Goal: Task Accomplishment & Management: Manage account settings

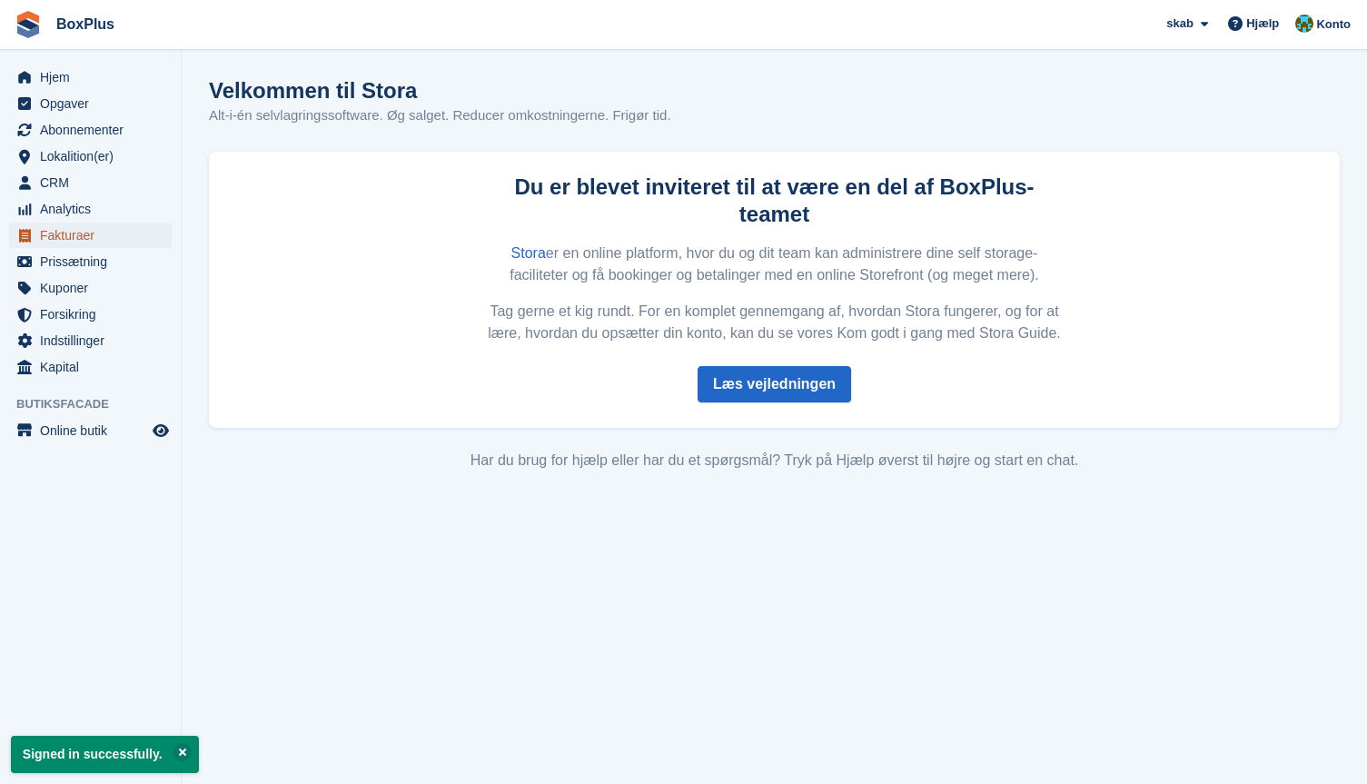
click at [74, 241] on span "Fakturaer" at bounding box center [94, 235] width 109 height 25
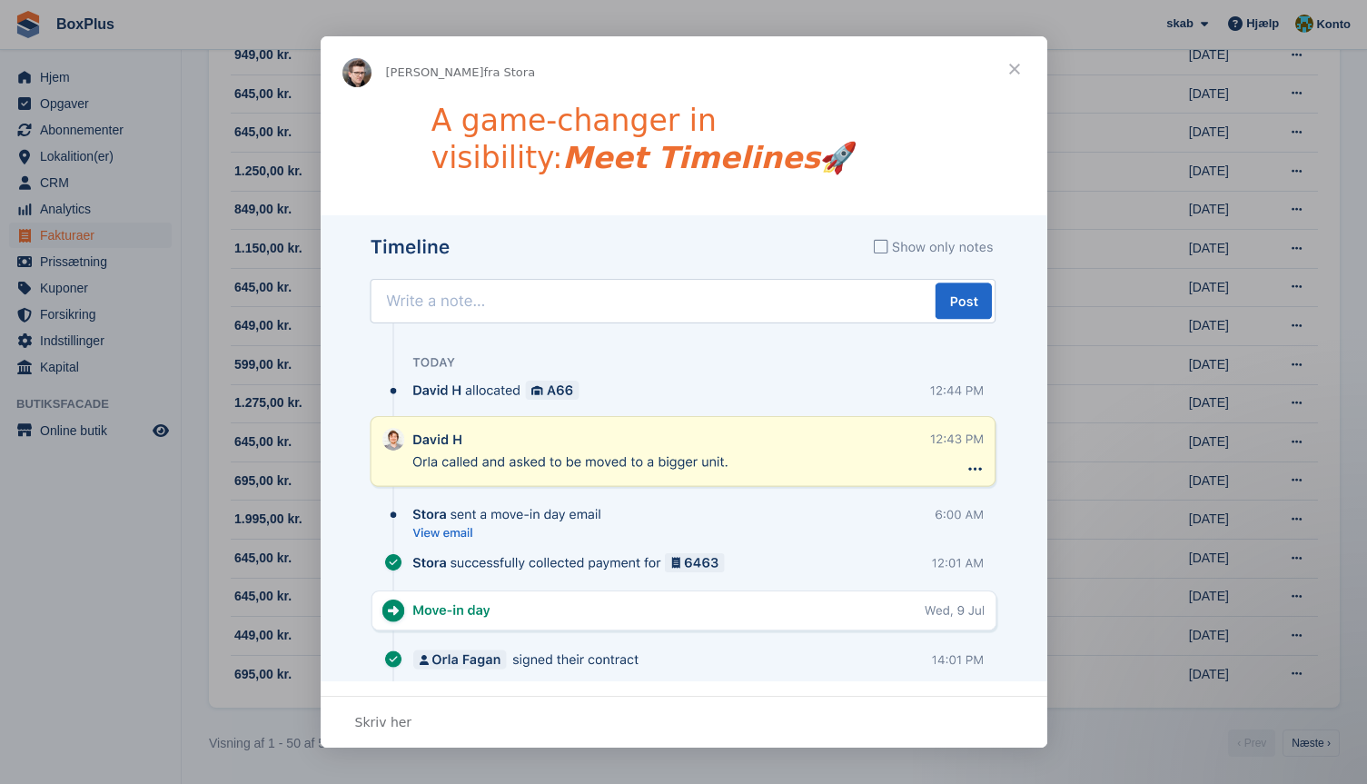
click at [1015, 67] on span "Luk" at bounding box center [1014, 68] width 65 height 65
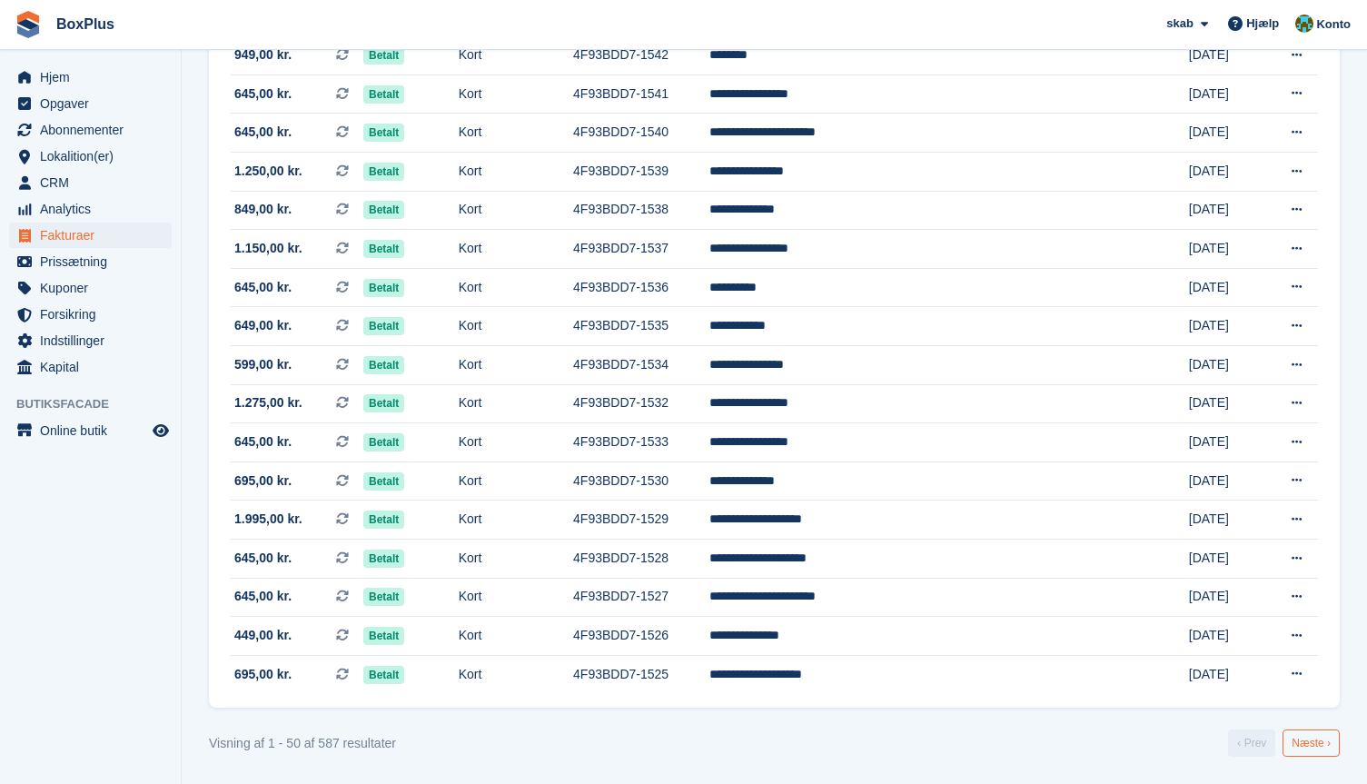
click at [1313, 742] on link "Næste ›" at bounding box center [1311, 743] width 57 height 27
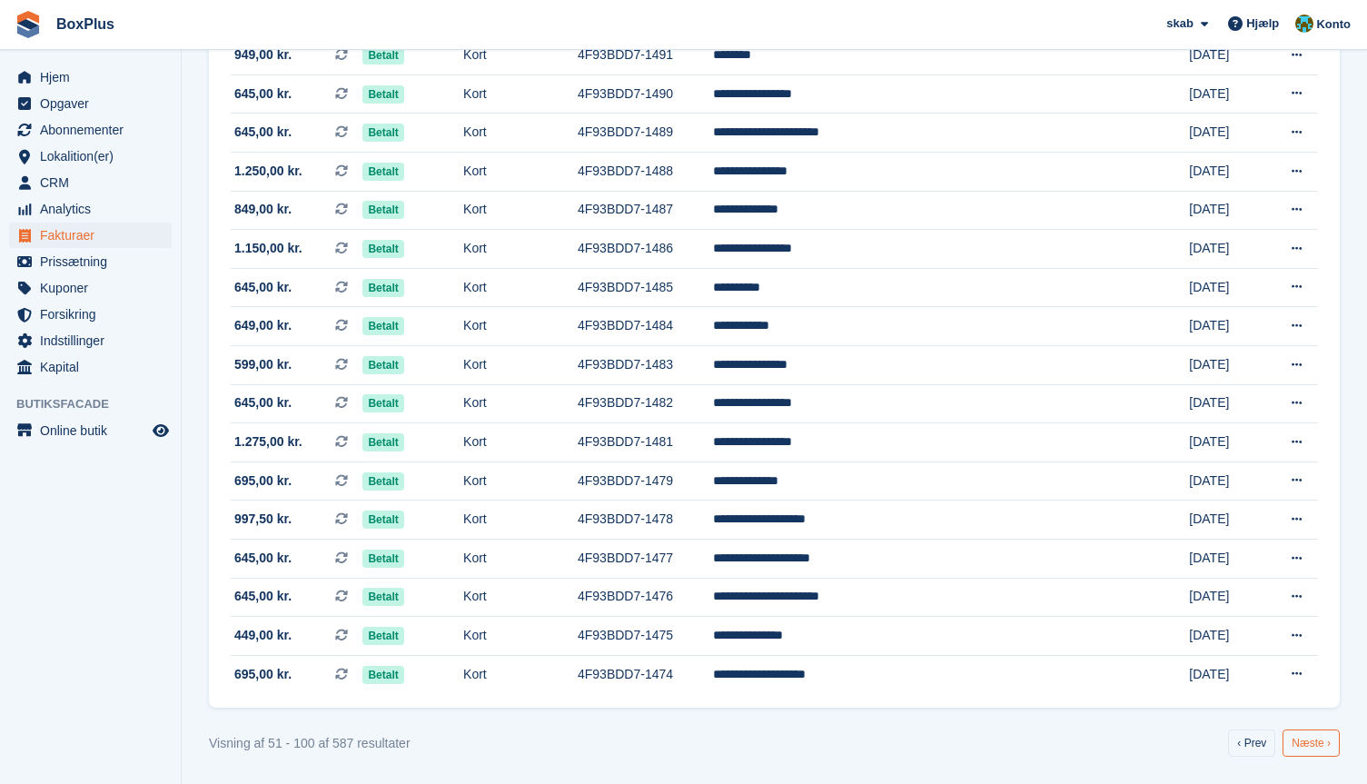
click at [1308, 742] on link "Næste ›" at bounding box center [1311, 743] width 57 height 27
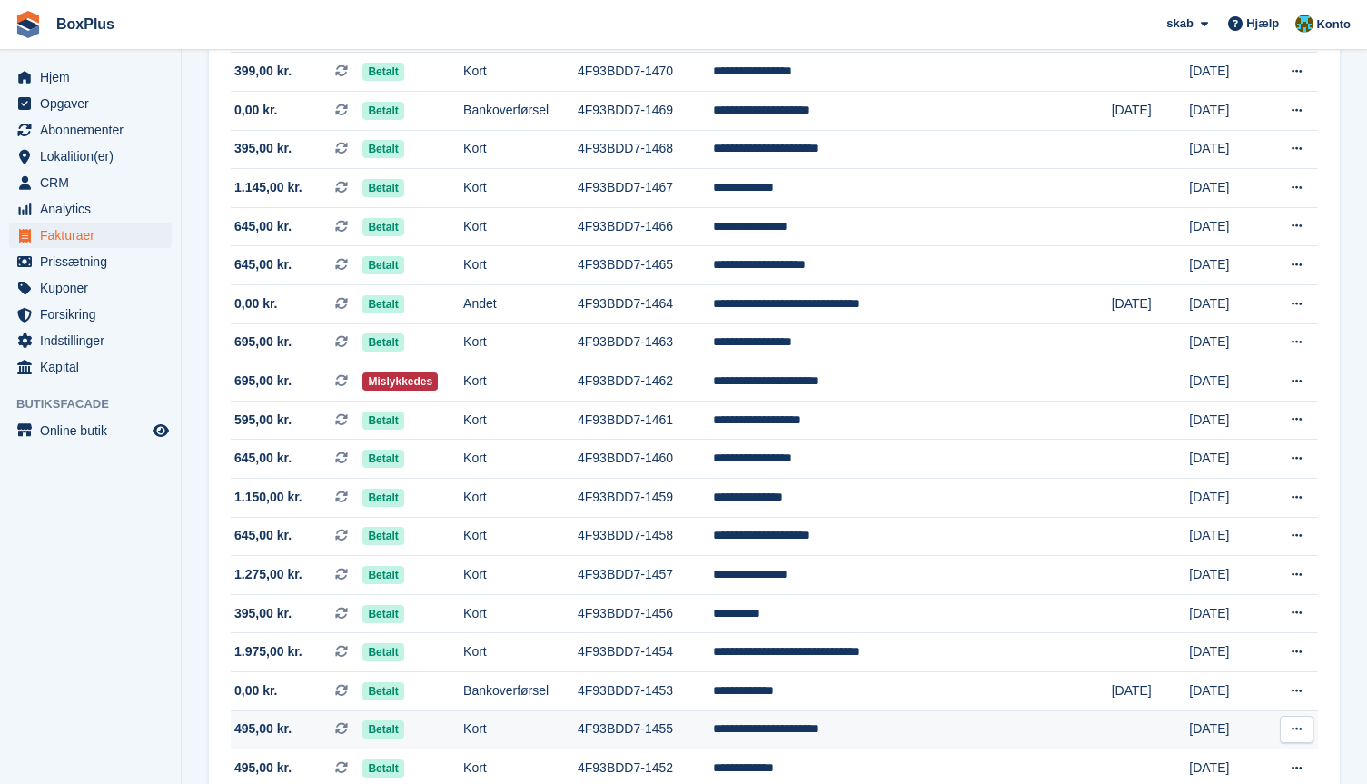
scroll to position [1545, 0]
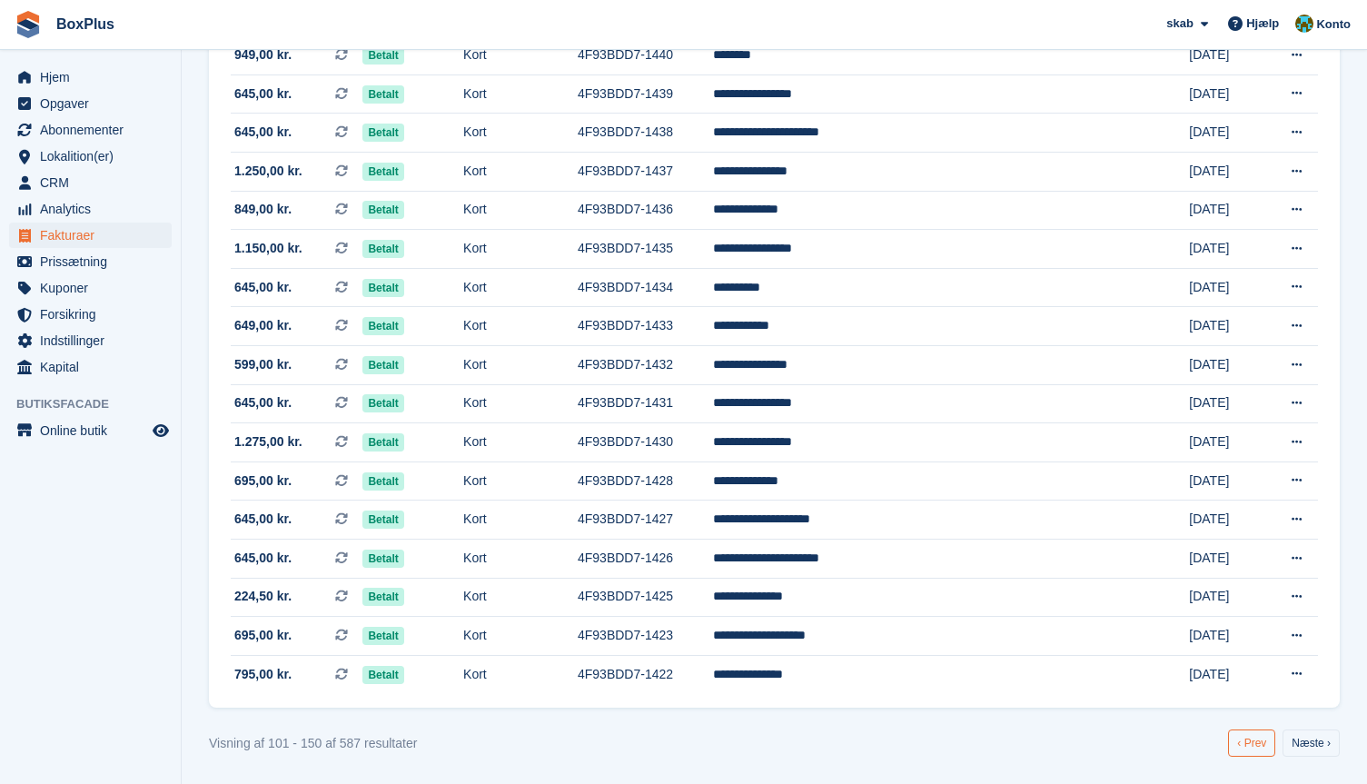
click at [1255, 735] on link "‹ Prev" at bounding box center [1251, 743] width 47 height 27
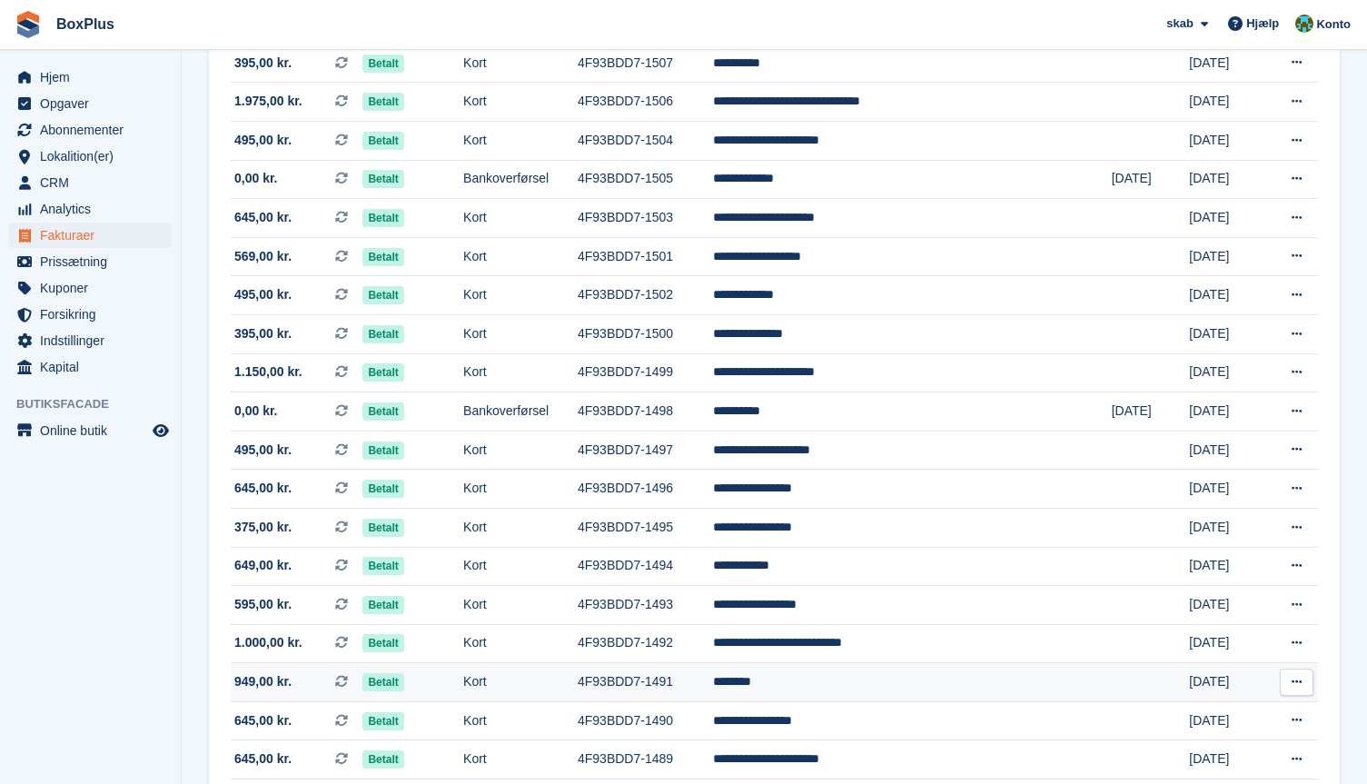
scroll to position [909, 0]
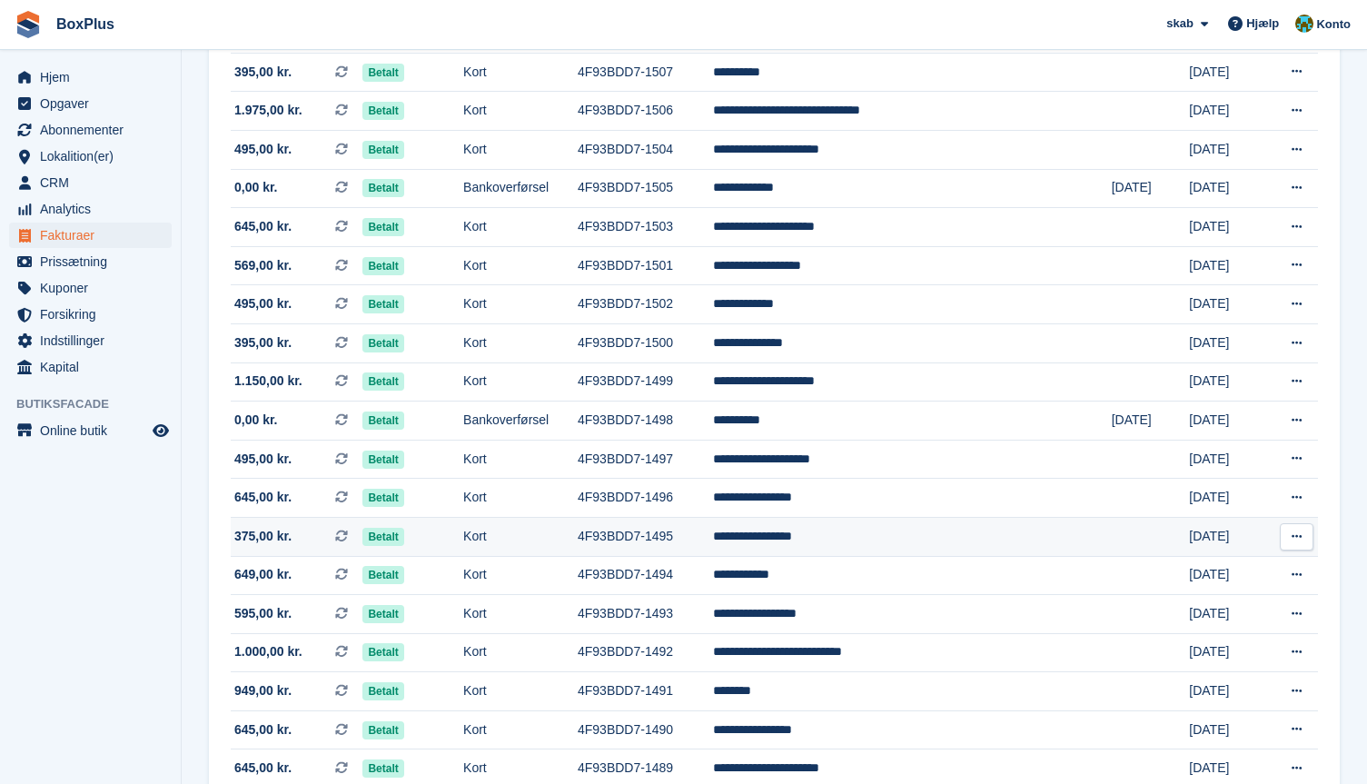
click at [260, 536] on span "375,00 kr." at bounding box center [262, 536] width 57 height 19
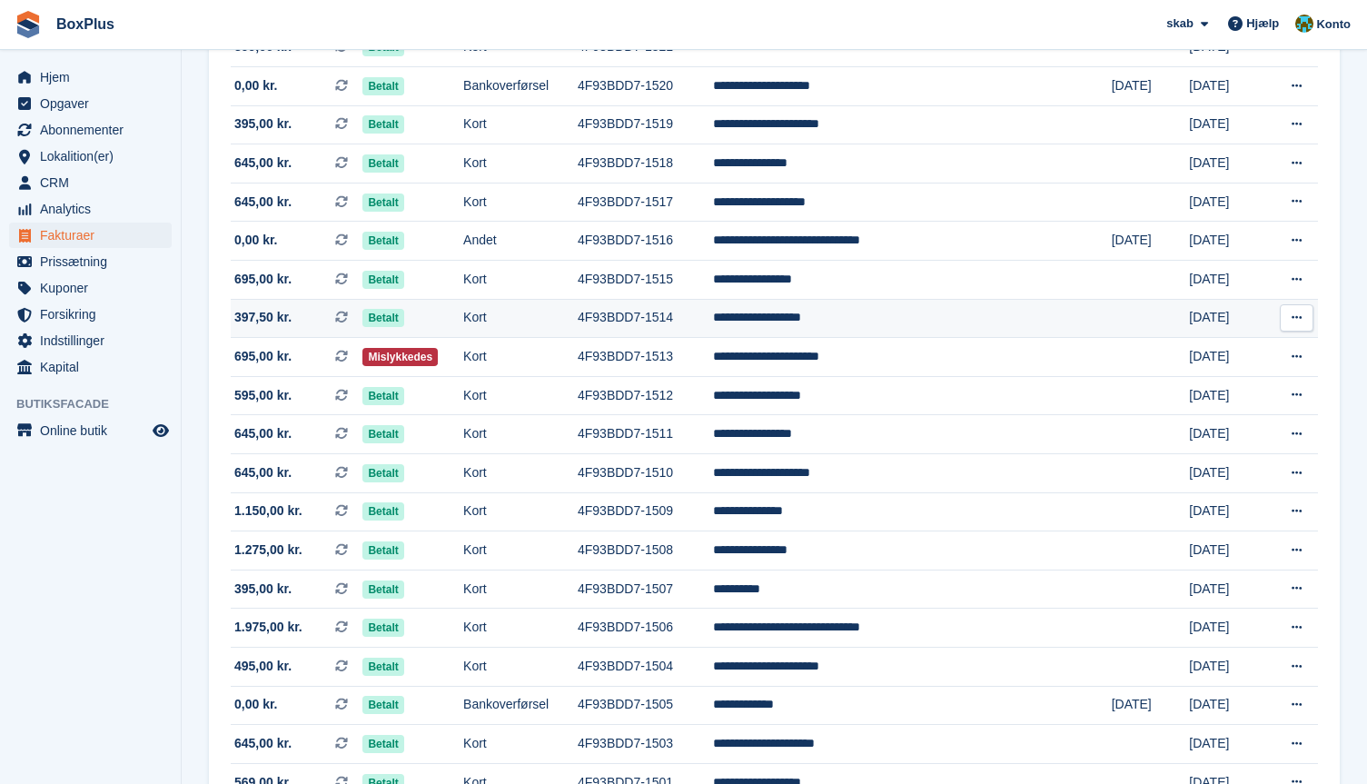
scroll to position [364, 0]
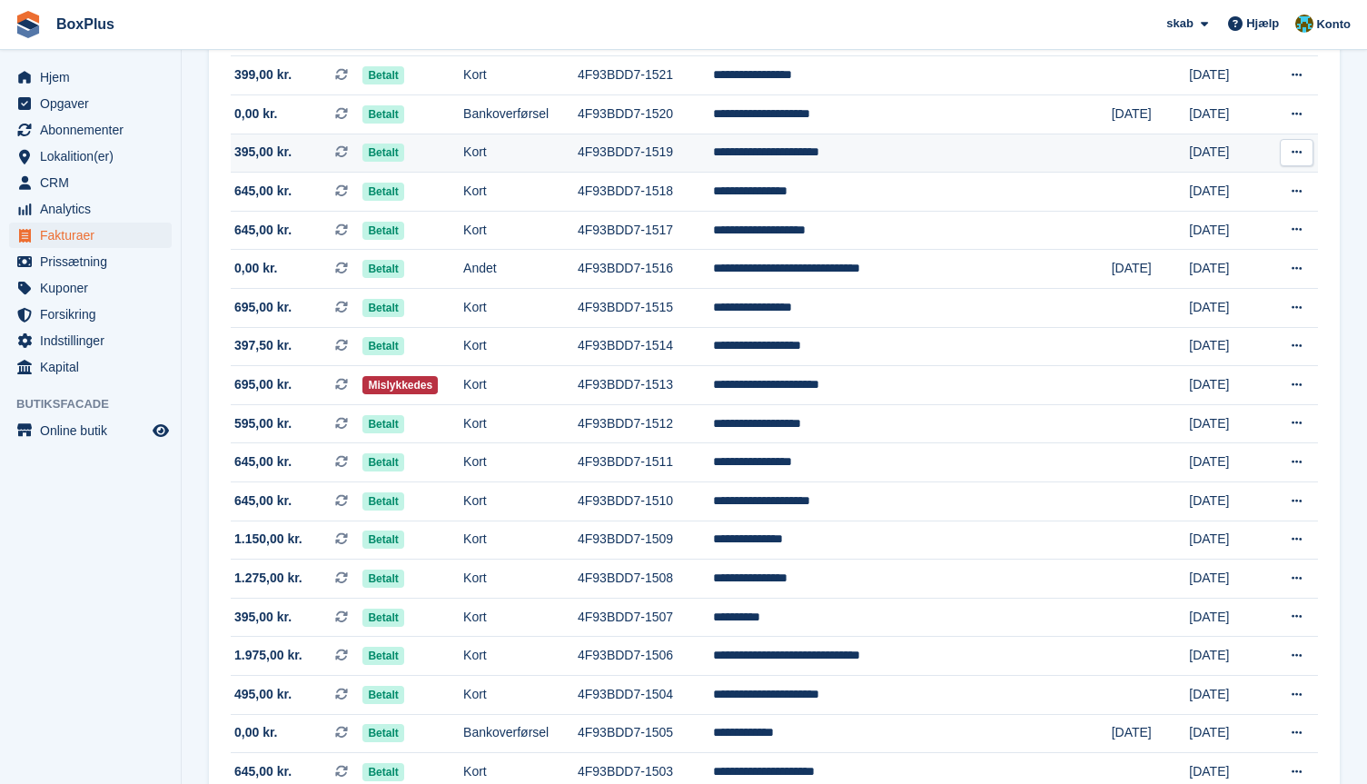
click at [810, 154] on td "**********" at bounding box center [912, 153] width 399 height 39
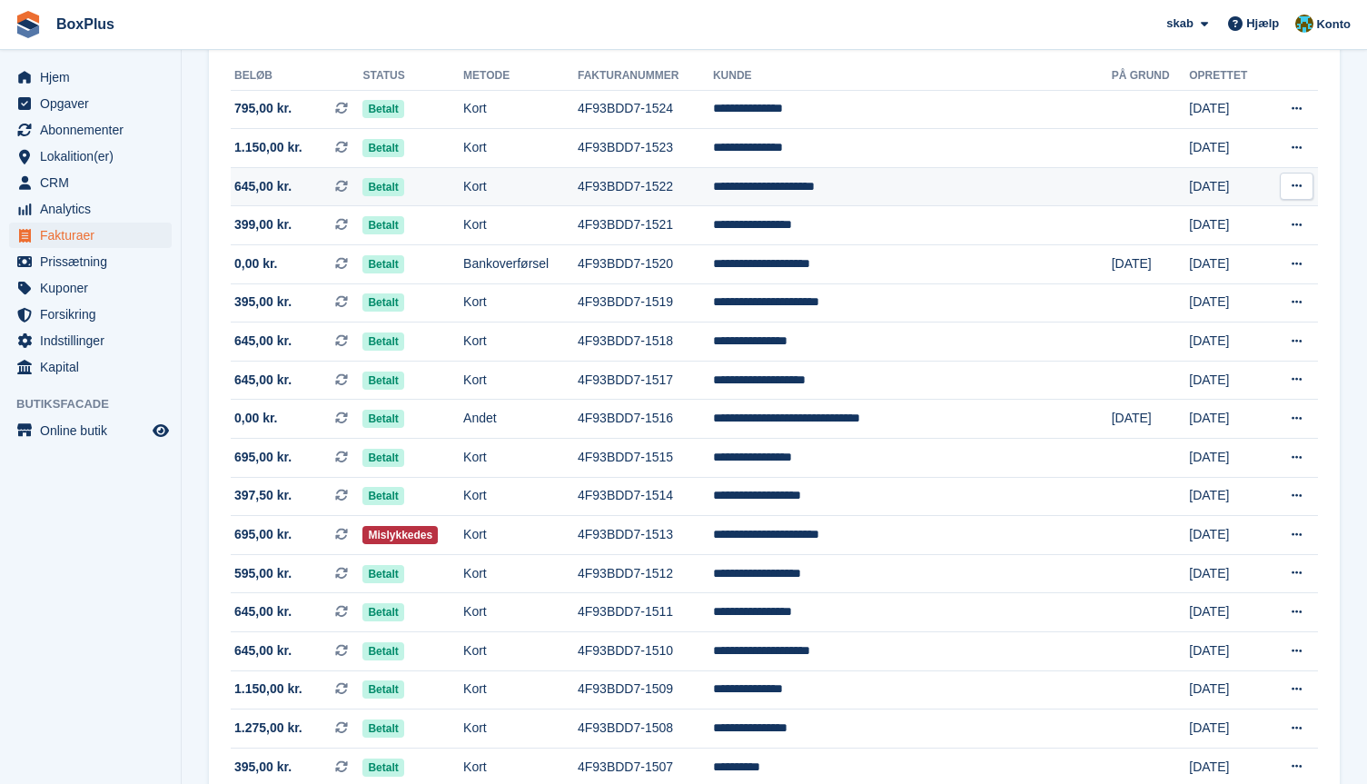
scroll to position [183, 0]
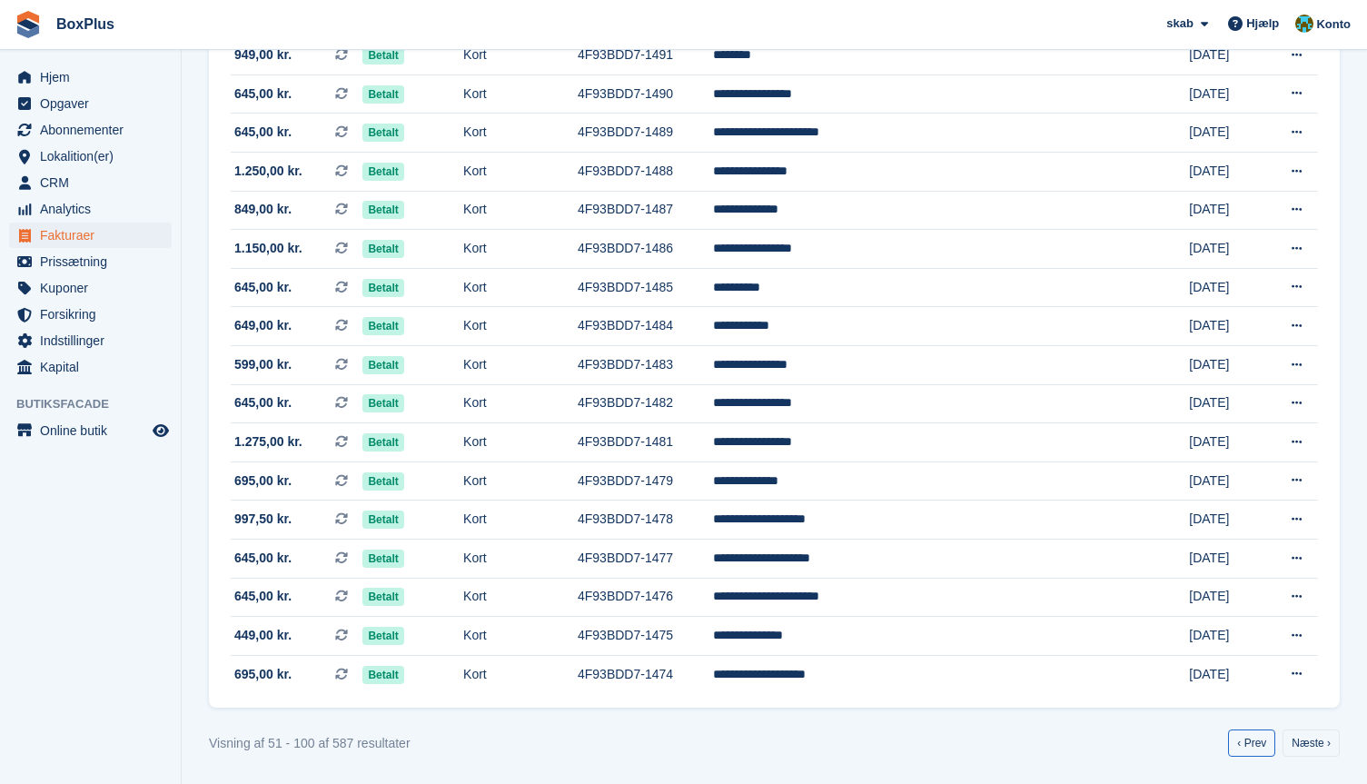
click at [1245, 741] on link "‹ Prev" at bounding box center [1251, 743] width 47 height 27
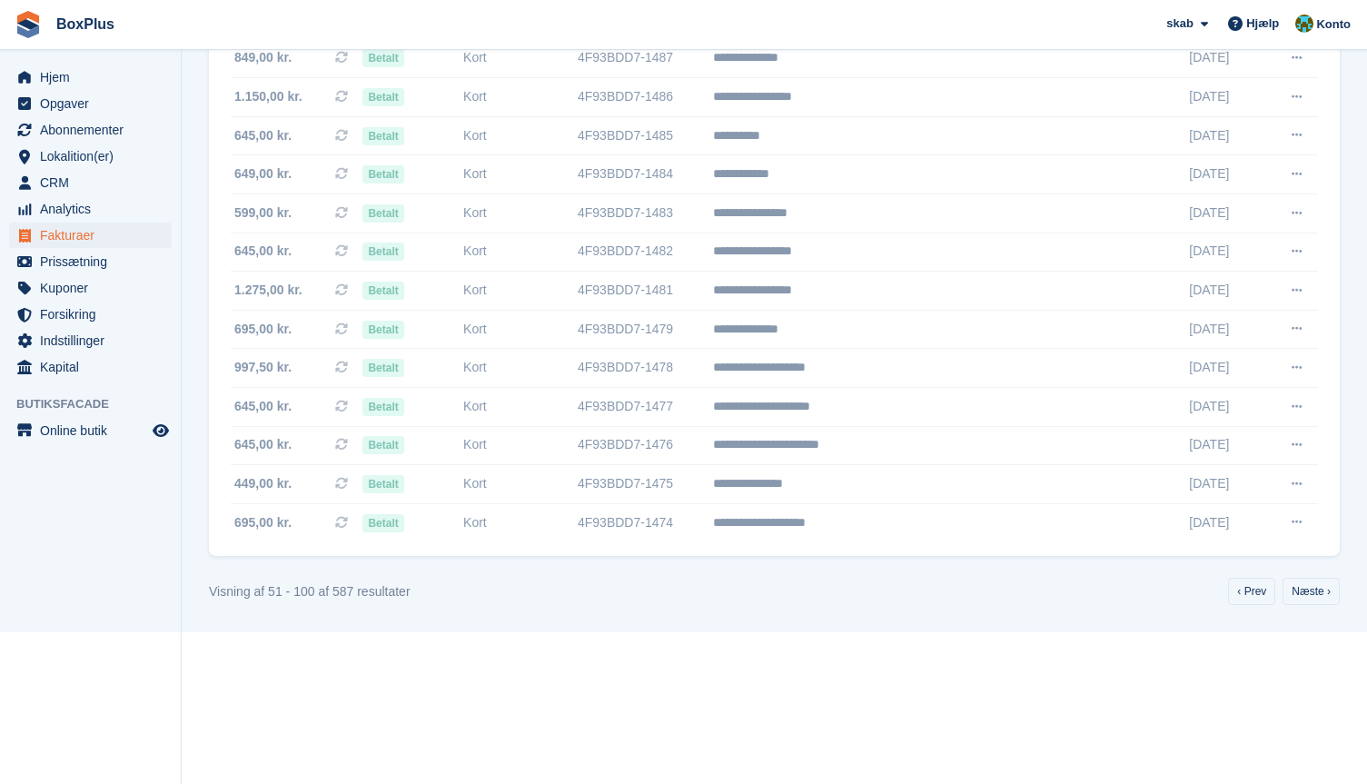
scroll to position [1545, 0]
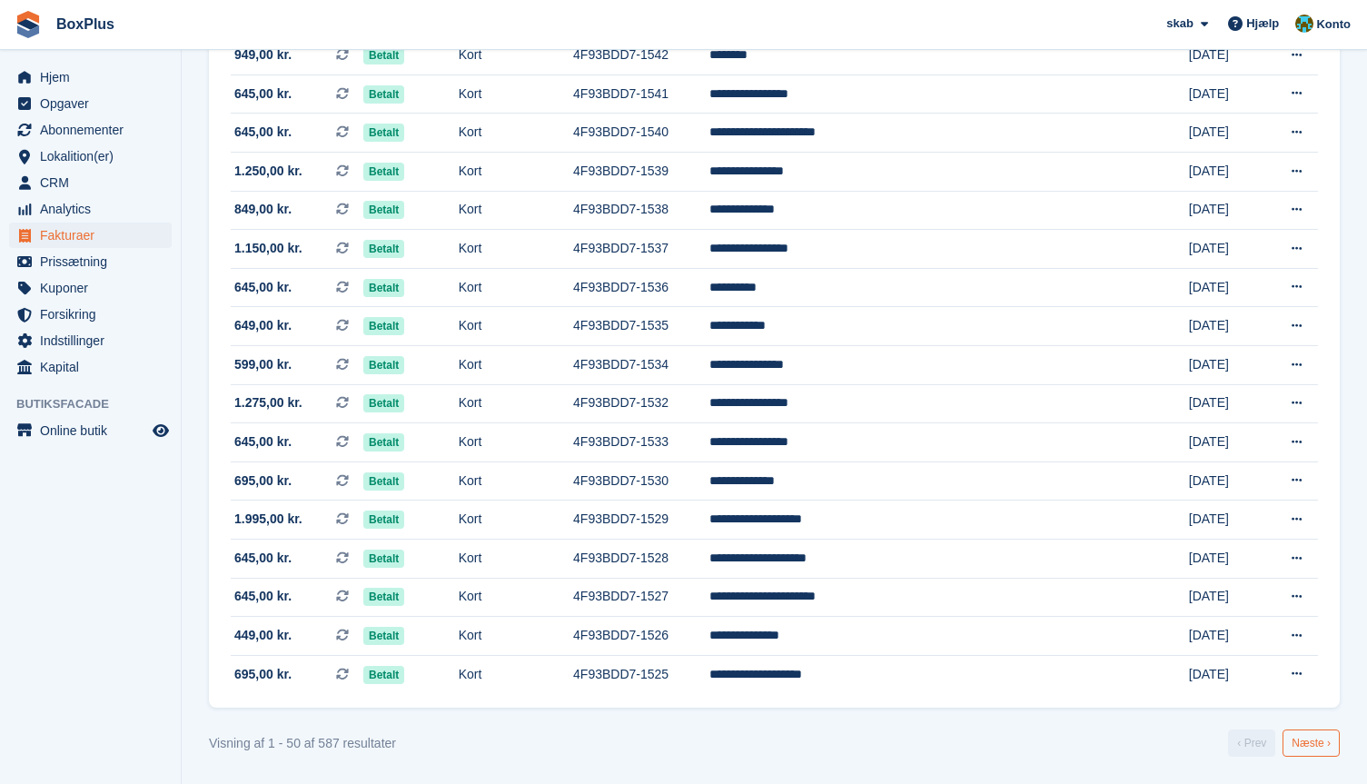
click at [1302, 743] on link "Næste ›" at bounding box center [1311, 743] width 57 height 27
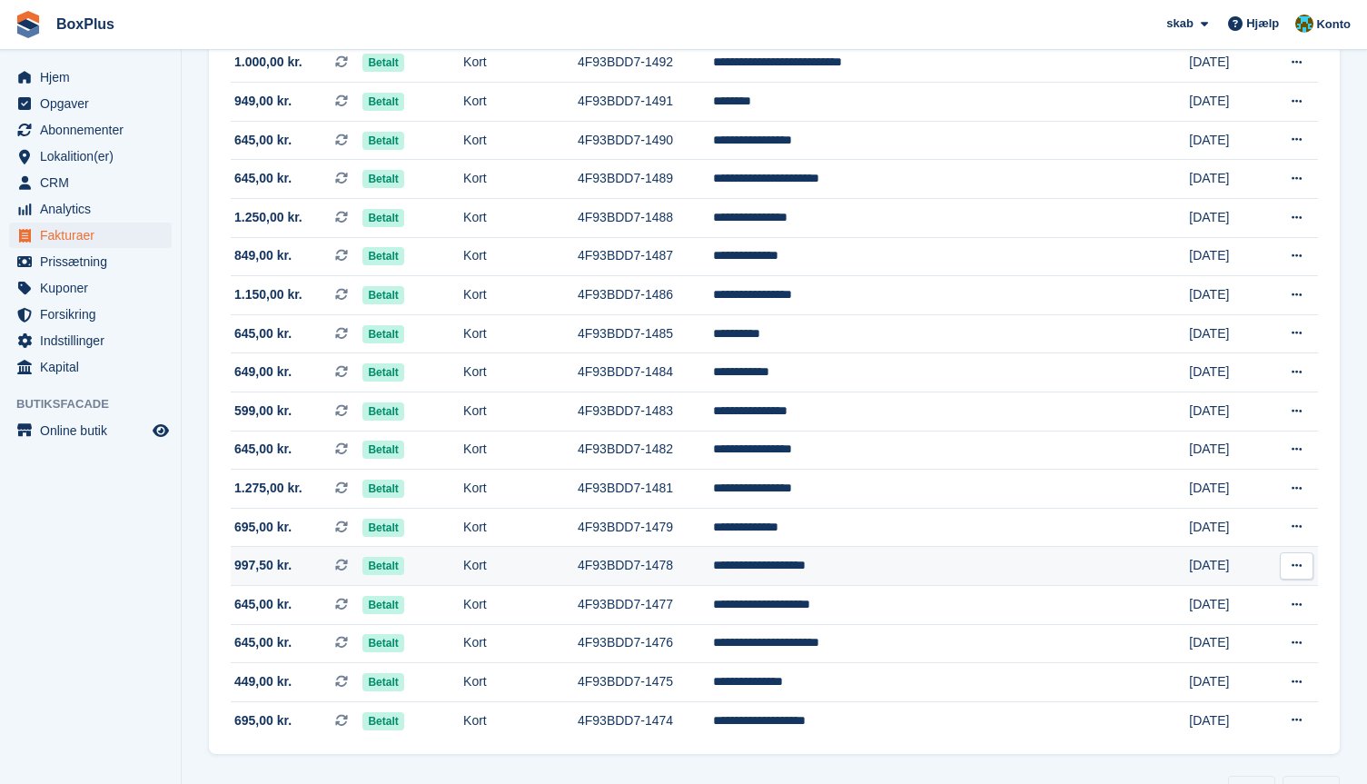
scroll to position [1545, 0]
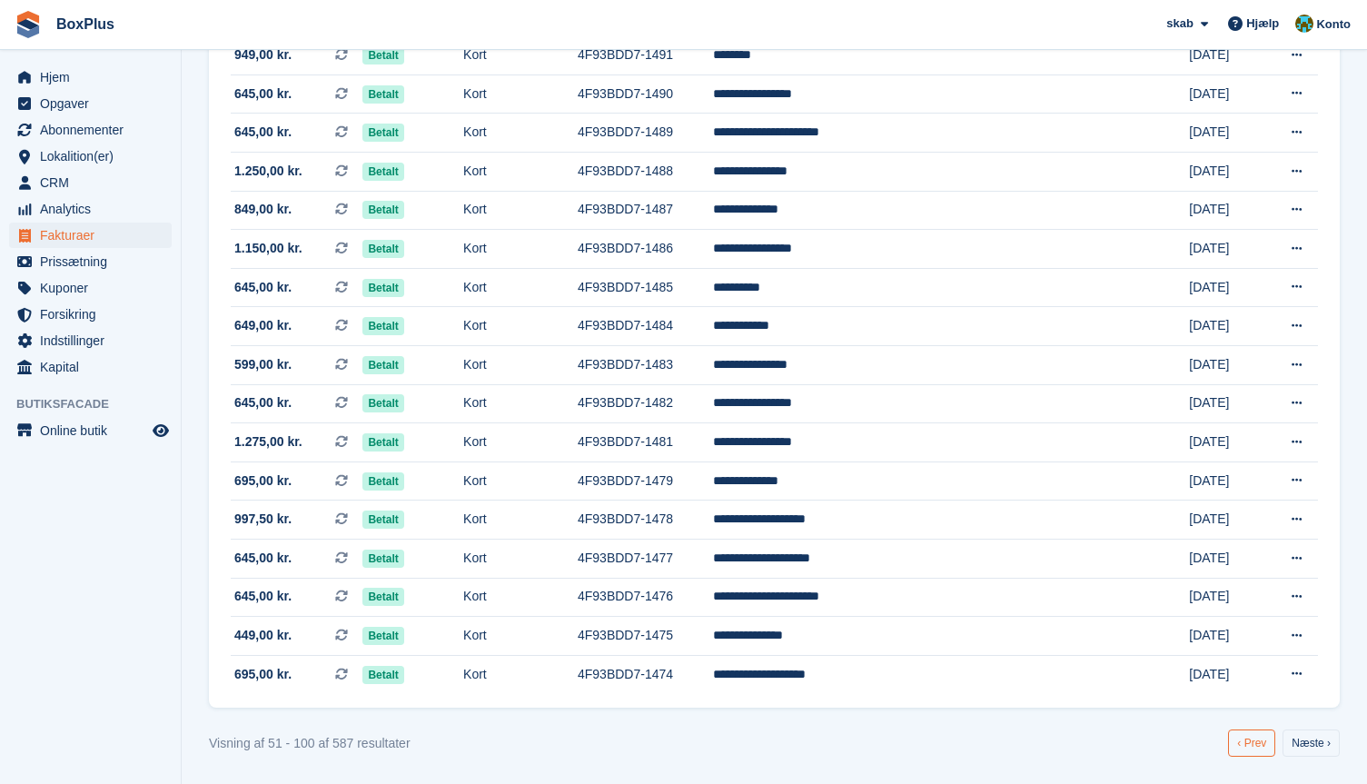
click at [1266, 740] on link "‹ Prev" at bounding box center [1251, 743] width 47 height 27
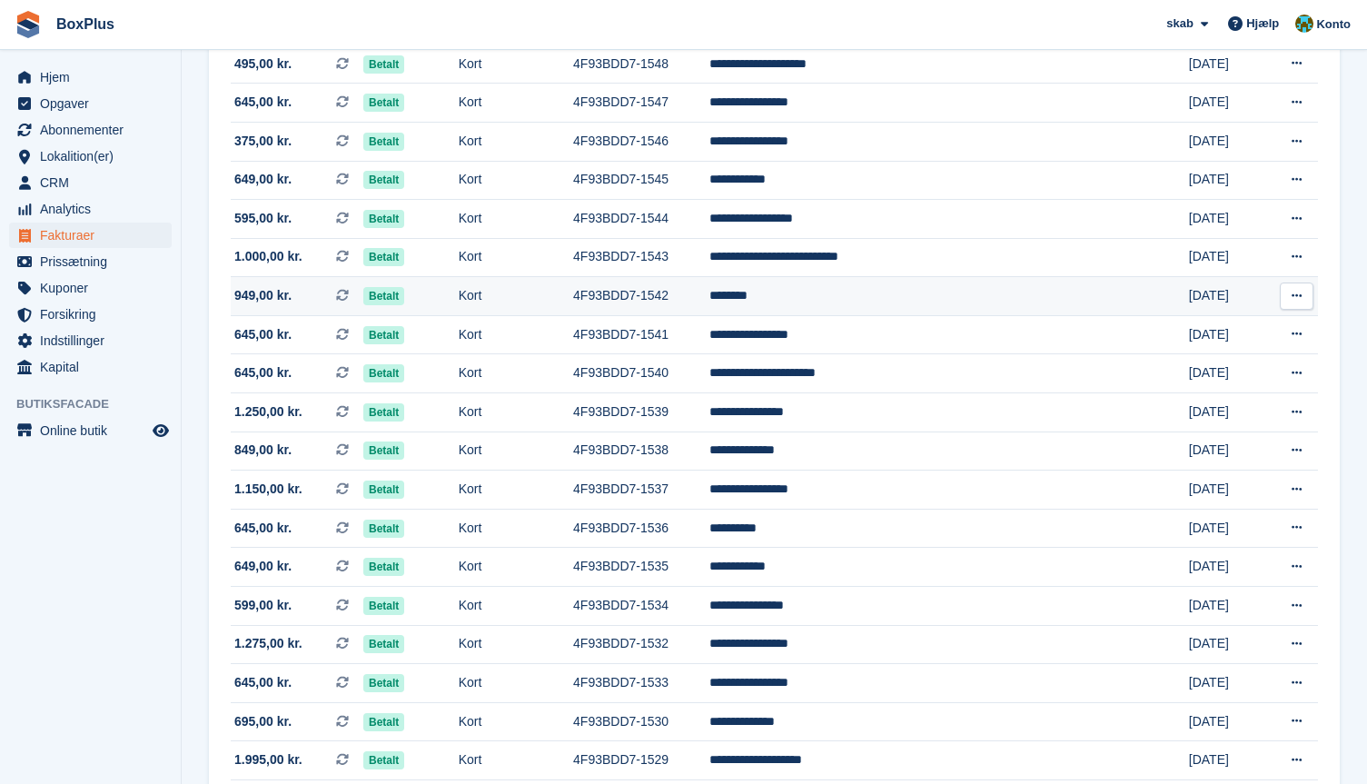
scroll to position [1273, 0]
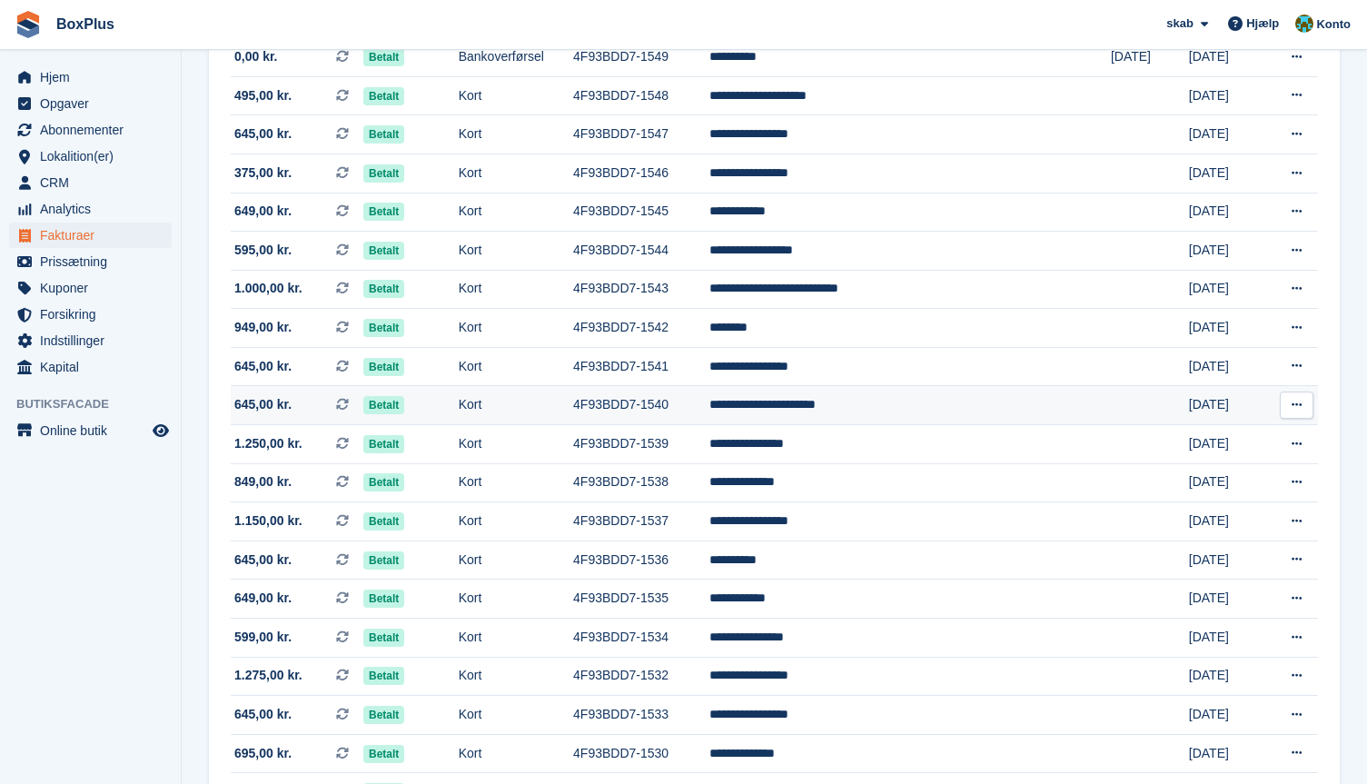
click at [823, 404] on td "**********" at bounding box center [911, 405] width 402 height 39
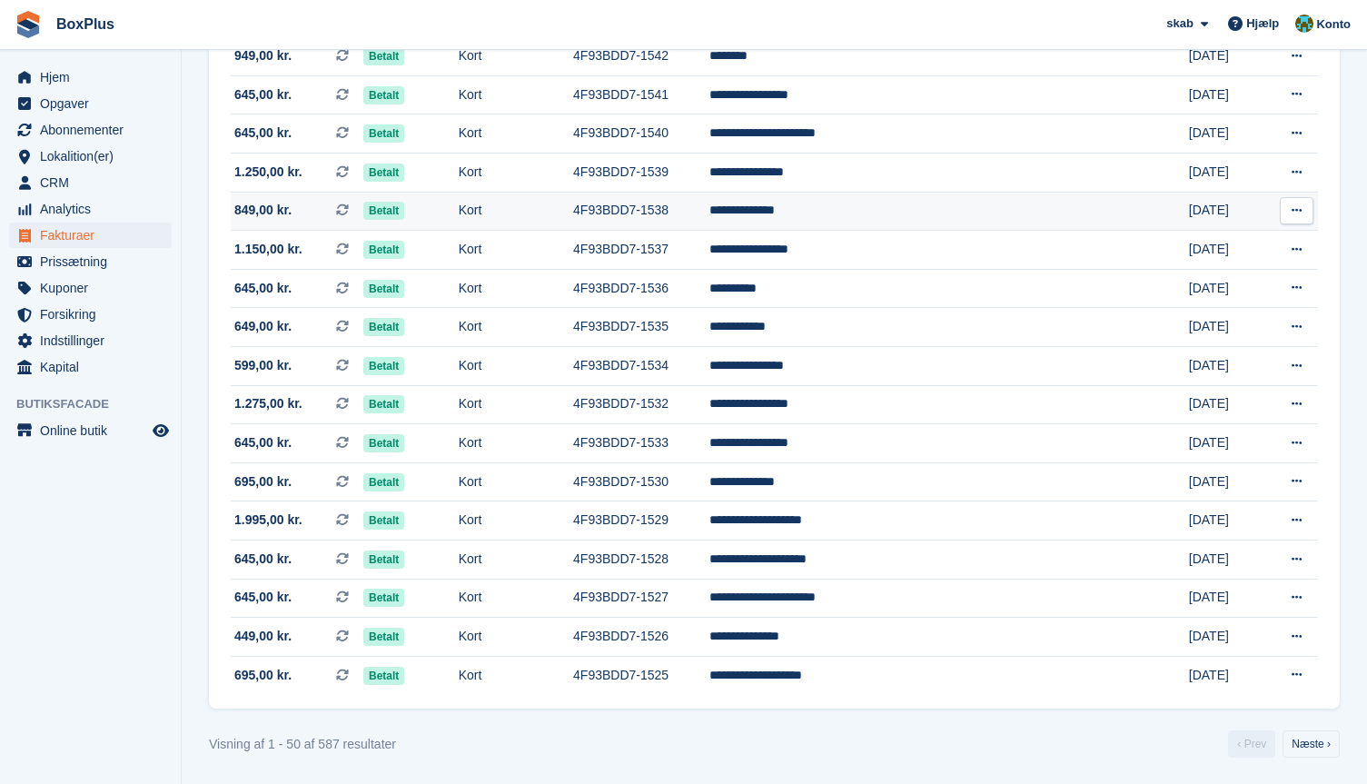
scroll to position [1545, 0]
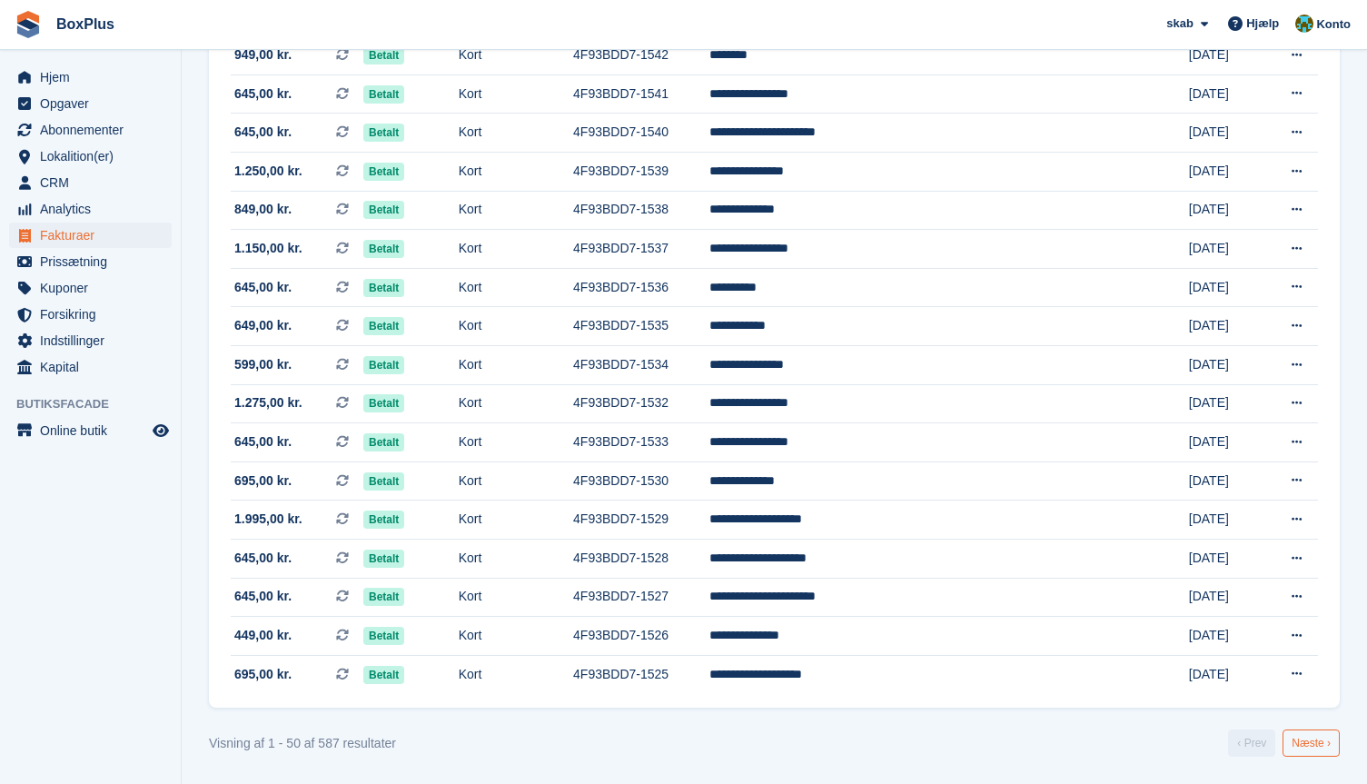
click at [1306, 745] on link "Næste ›" at bounding box center [1311, 743] width 57 height 27
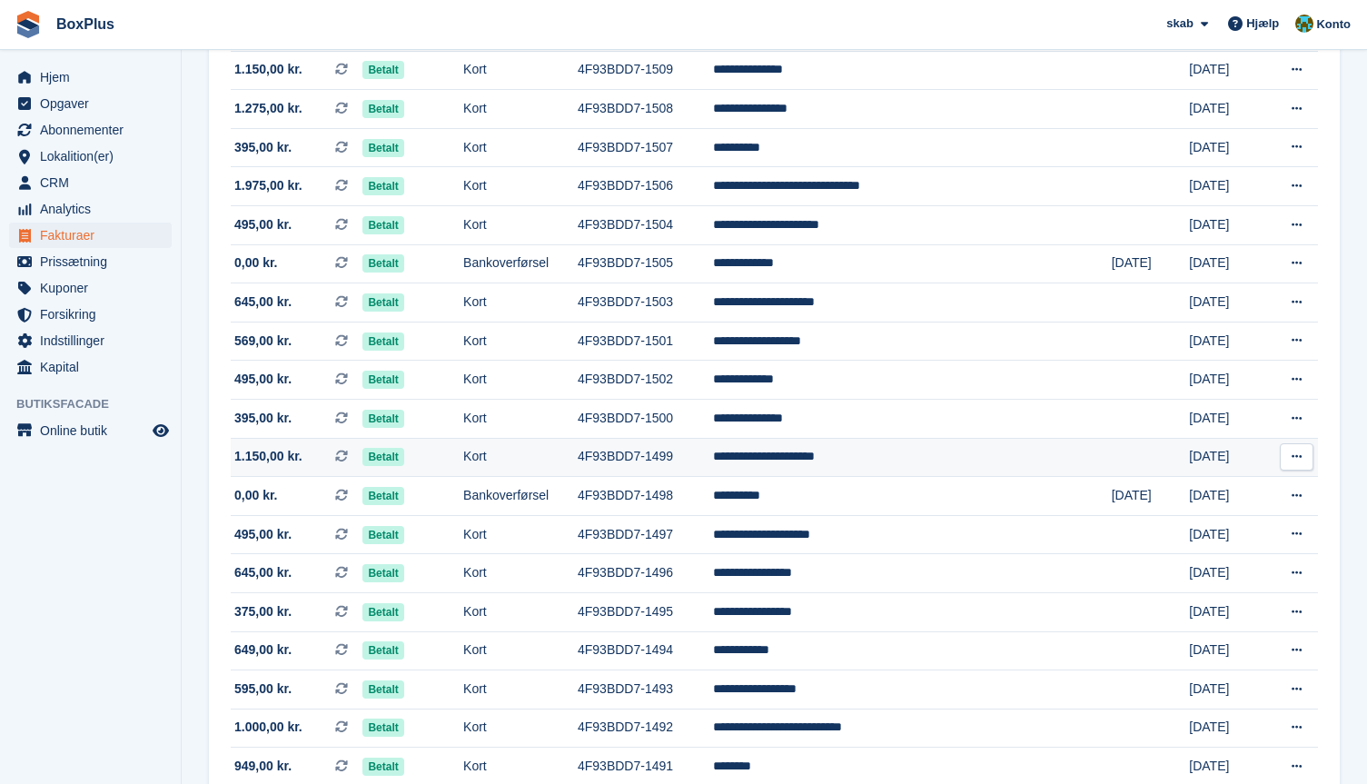
scroll to position [1545, 0]
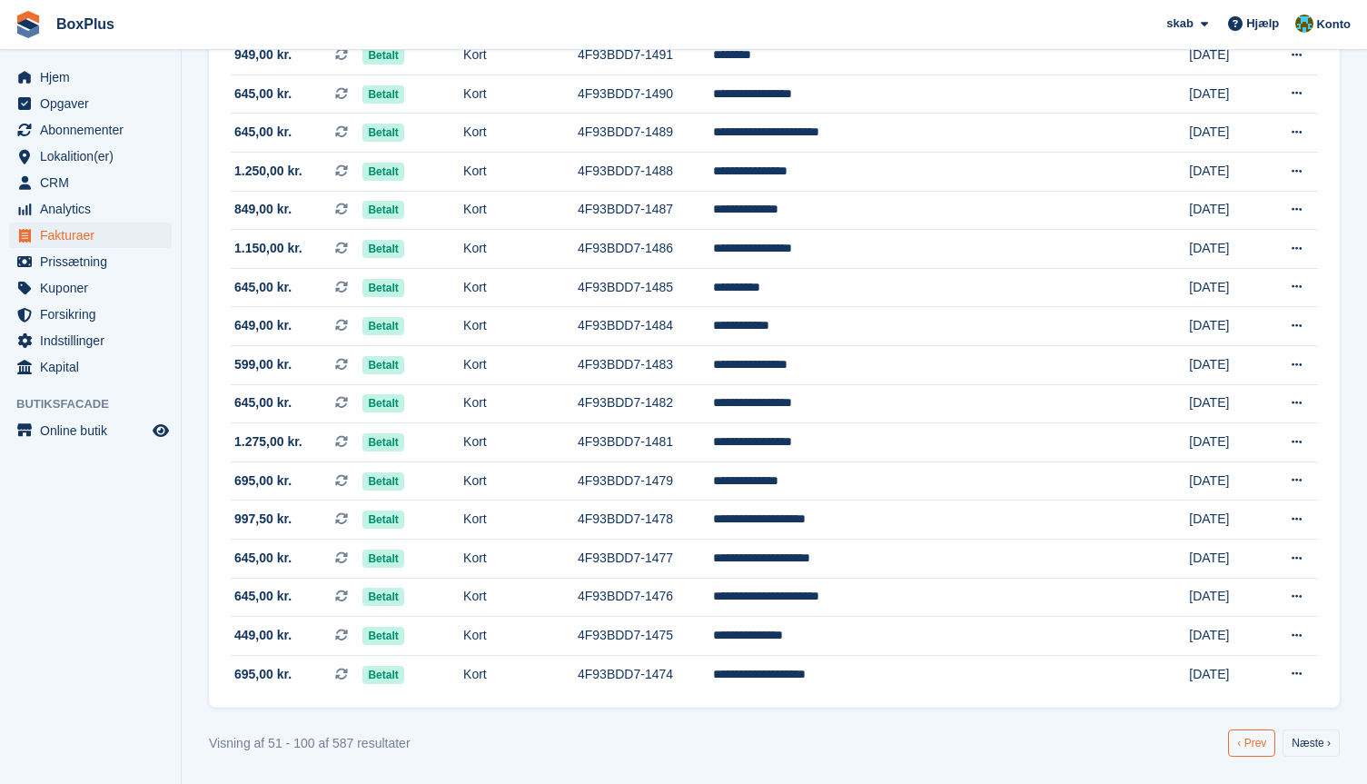
click at [1257, 745] on link "‹ Prev" at bounding box center [1251, 743] width 47 height 27
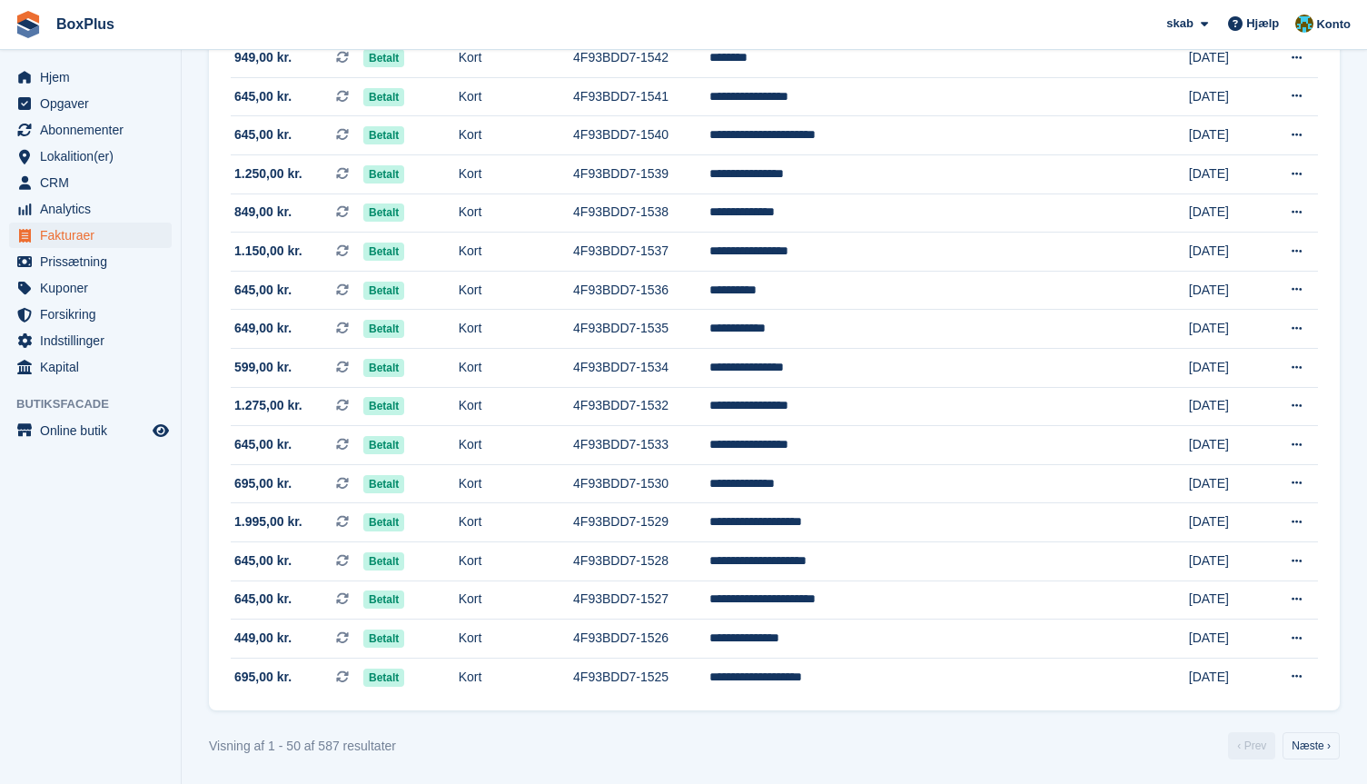
scroll to position [1545, 0]
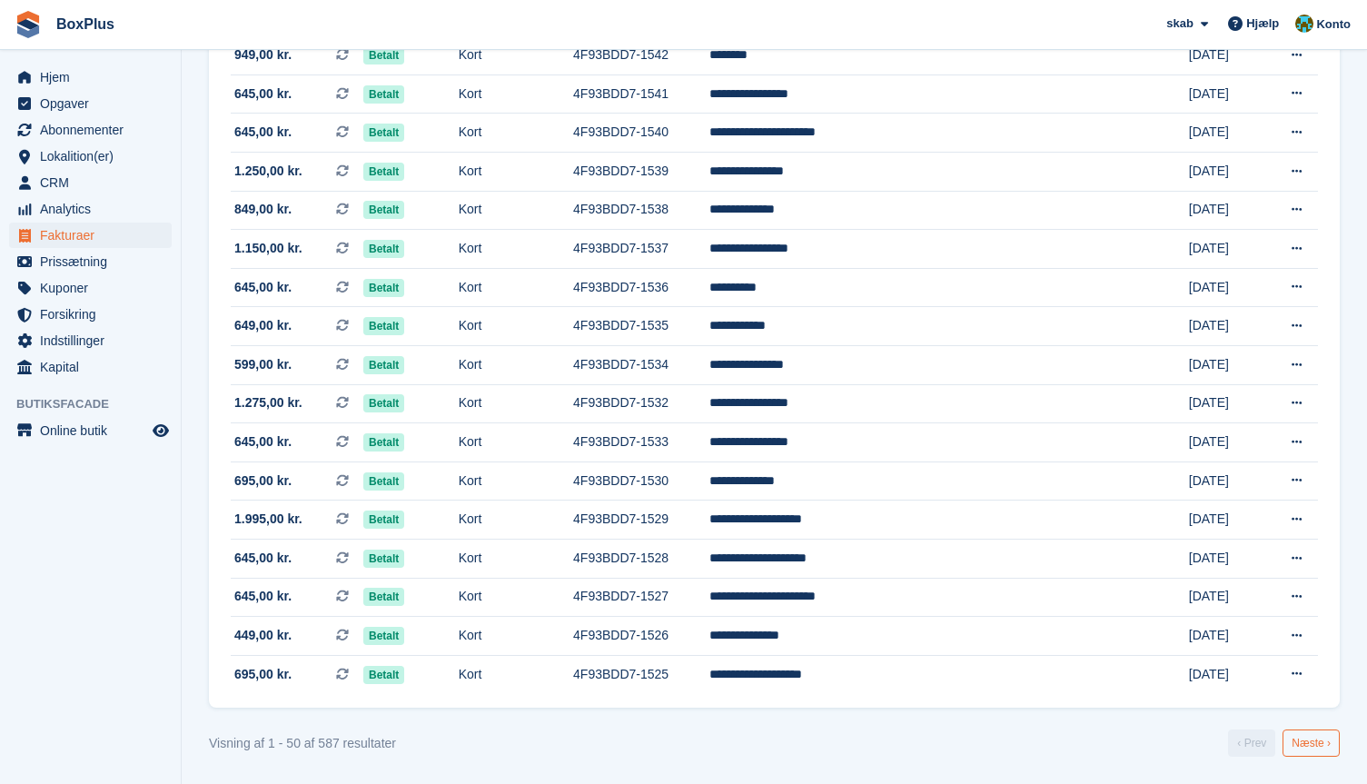
click at [1306, 744] on link "Næste ›" at bounding box center [1311, 743] width 57 height 27
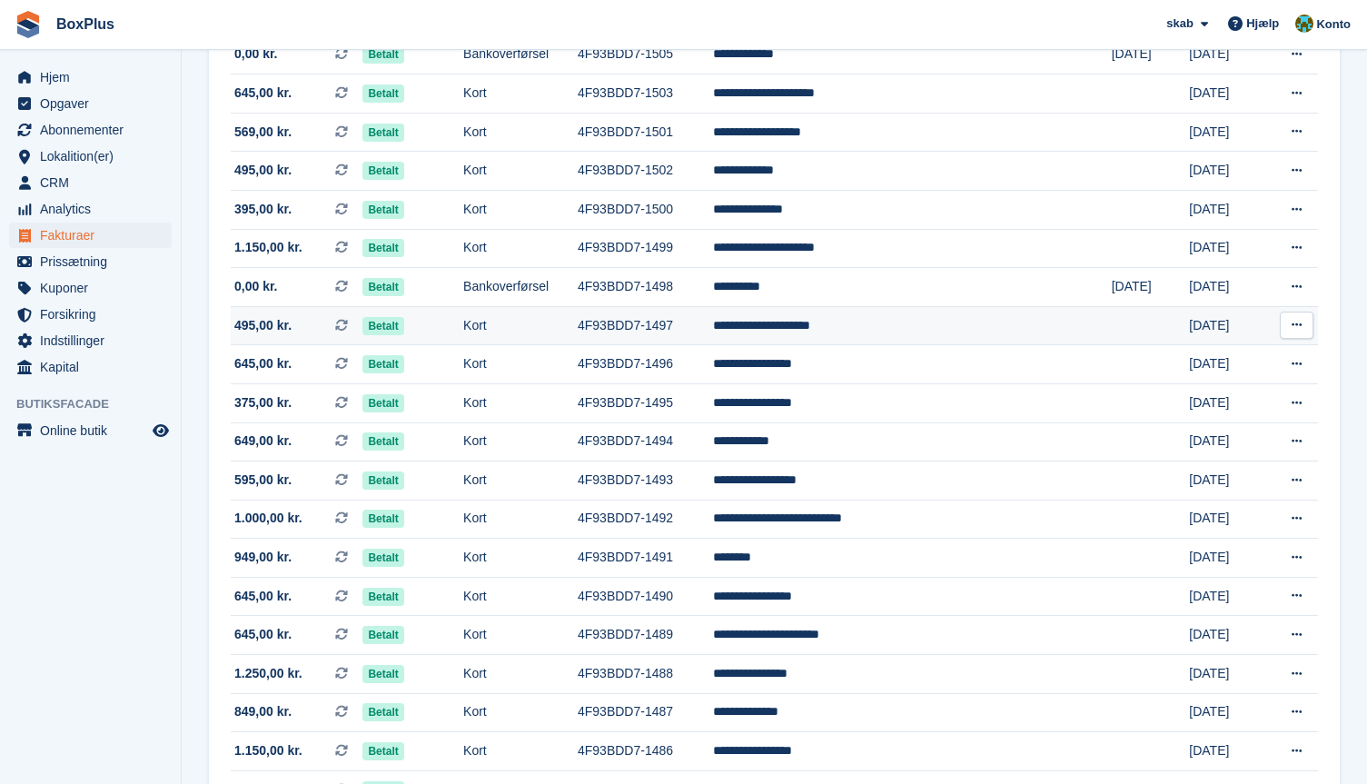
scroll to position [1000, 0]
